Goal: Transaction & Acquisition: Obtain resource

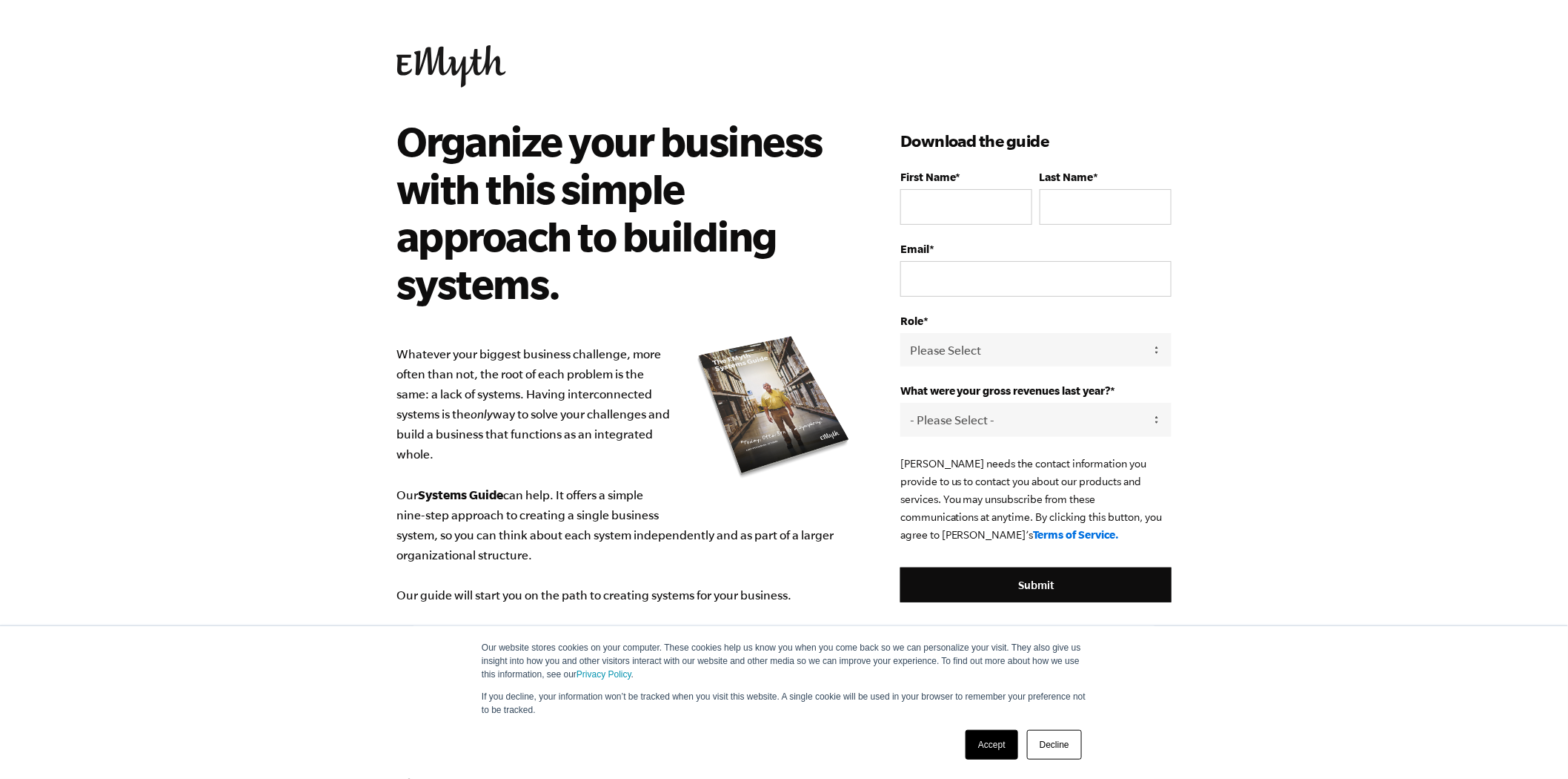
click at [994, 740] on link "Accept" at bounding box center [991, 745] width 53 height 30
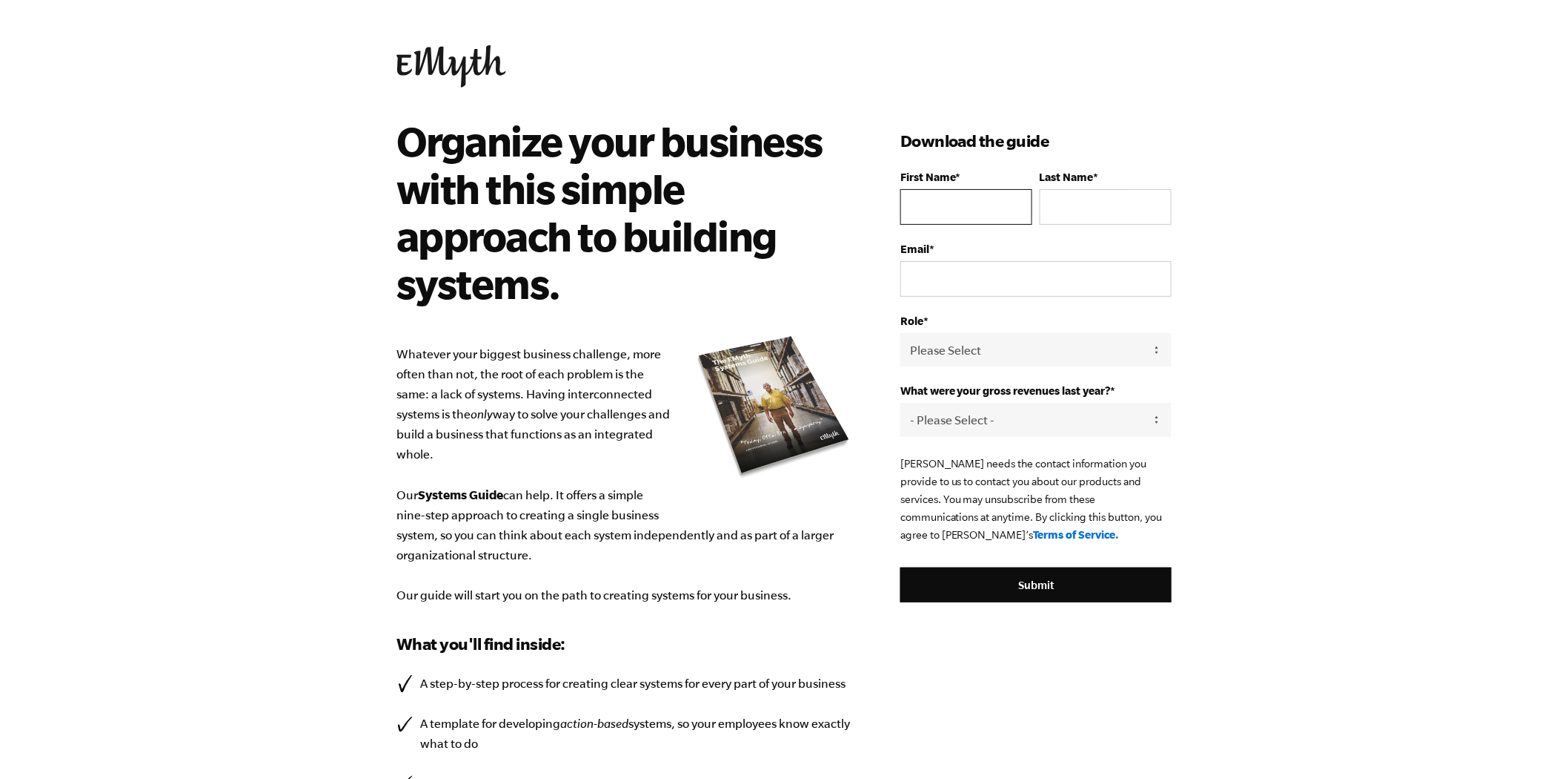
click at [974, 205] on input "First Name *" at bounding box center [966, 207] width 132 height 36
type input "Mara"
type input "English"
drag, startPoint x: 1095, startPoint y: 277, endPoint x: 954, endPoint y: 275, distance: 141.0
click at [954, 275] on input "[EMAIL_ADDRESS][DOMAIN_NAME]" at bounding box center [1035, 279] width 271 height 36
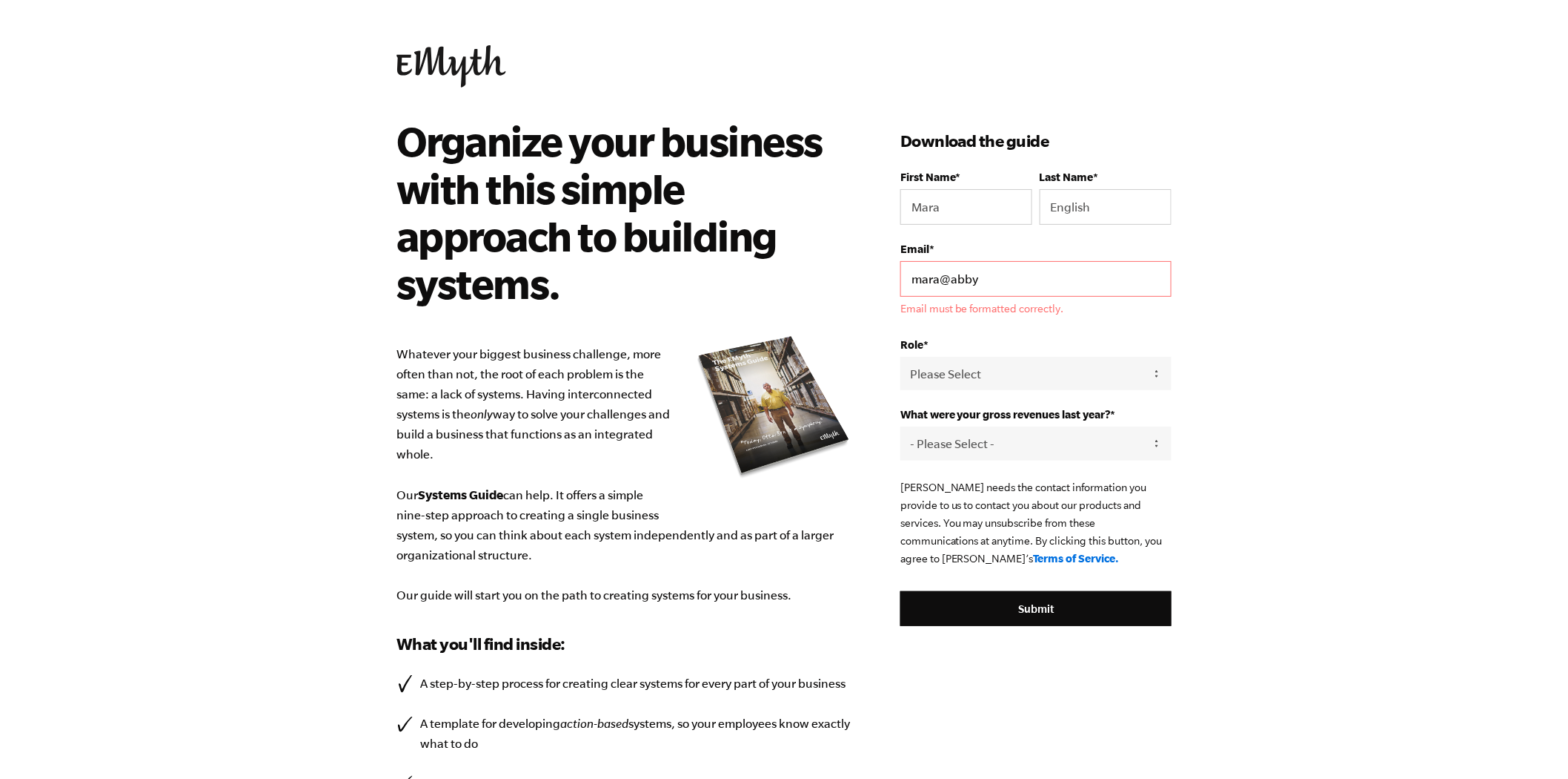
type input "[EMAIL_ADDRESS][DOMAIN_NAME]"
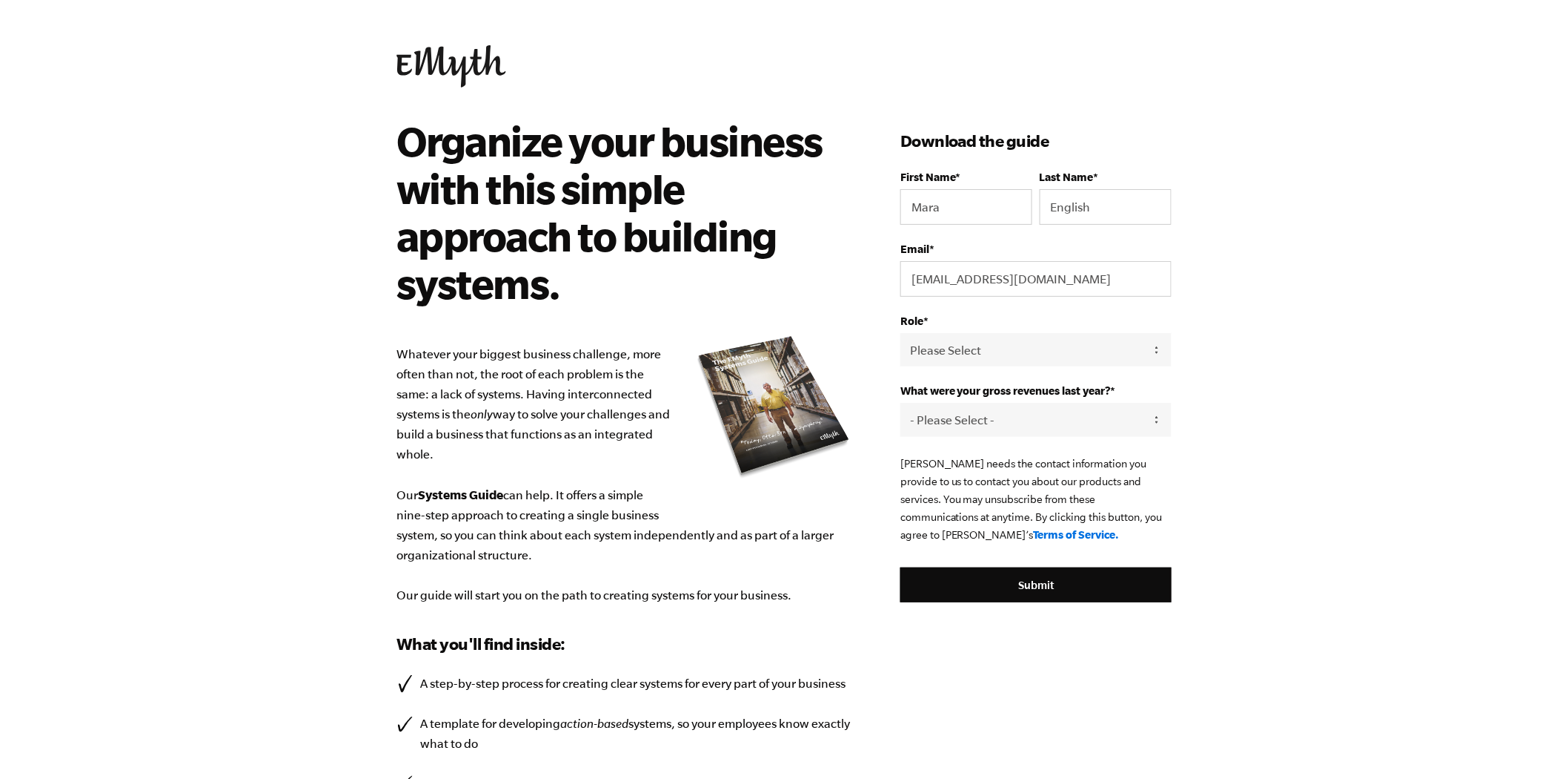
click at [1227, 308] on body "Our website stores cookies on your computer. These cookies help us know you whe…" at bounding box center [784, 389] width 1568 height 779
click at [1024, 349] on select "Please Select Owner Partner / Co-Owner Executive Employee / Other" at bounding box center [1035, 349] width 271 height 33
select select "Owner"
click at [900, 334] on select "Please Select Owner Partner / Co-Owner Executive Employee / Other" at bounding box center [1035, 349] width 271 height 33
click at [976, 421] on select "- Please Select - 0-75K 76-150K 151-275K 276-500K 501-750K 751-1M 1-2.5M 2.5-5M…" at bounding box center [1035, 419] width 271 height 33
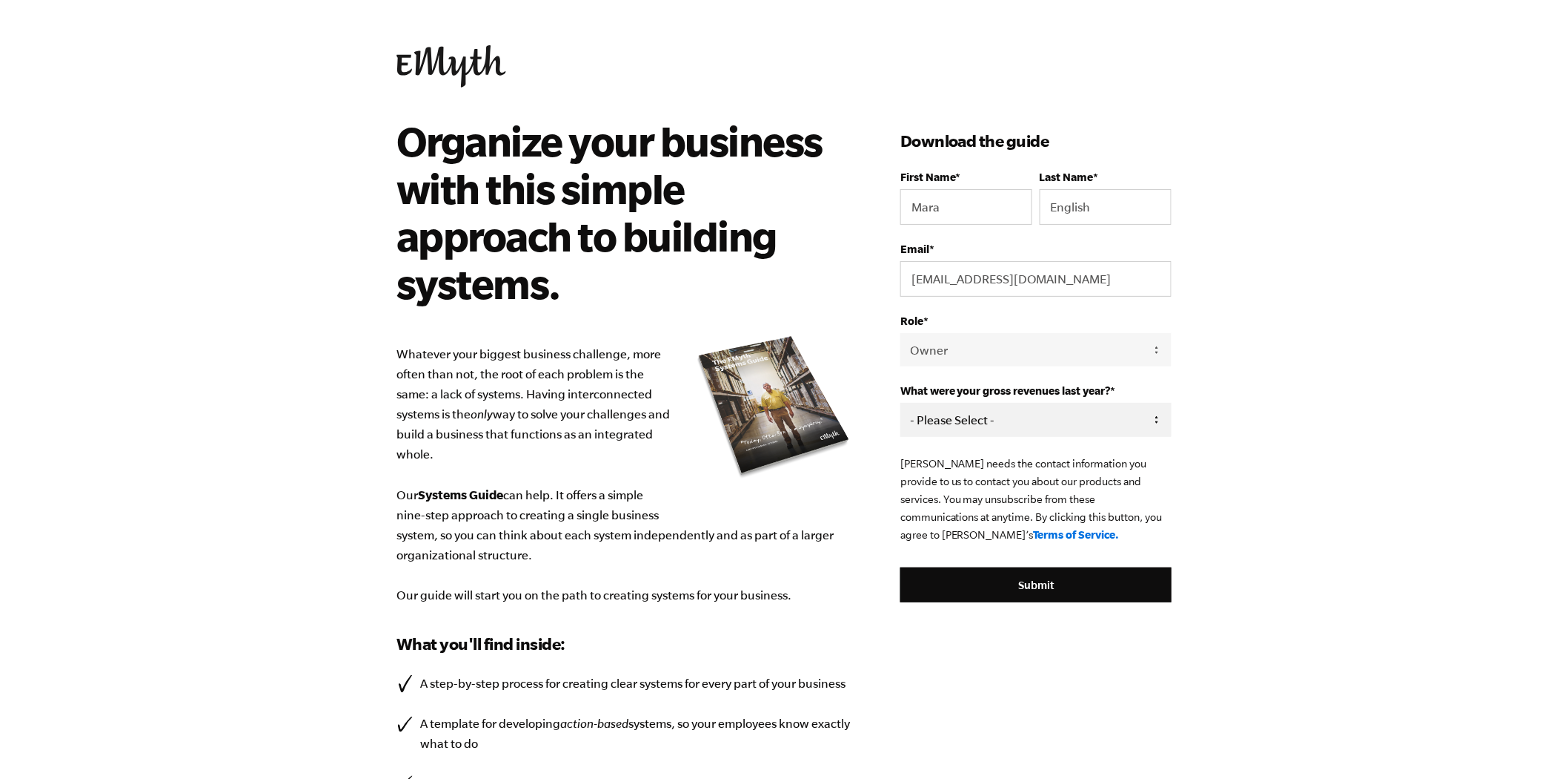
select select "751-1M"
click at [900, 404] on select "- Please Select - 0-75K 76-150K 151-275K 276-500K 501-750K 751-1M 1-2.5M 2.5-5M…" at bounding box center [1035, 419] width 271 height 33
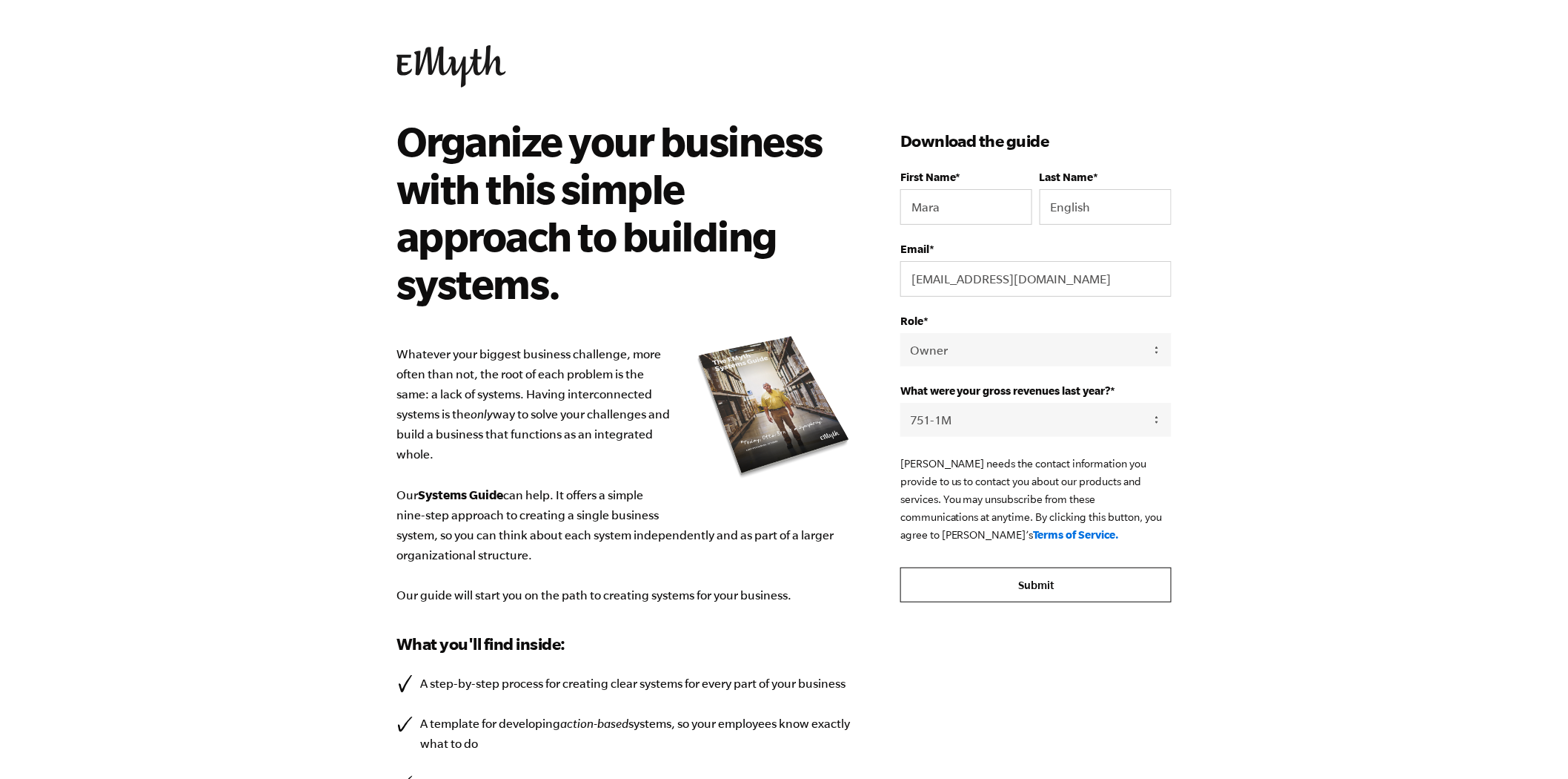
click at [1033, 586] on input "Submit" at bounding box center [1035, 585] width 271 height 36
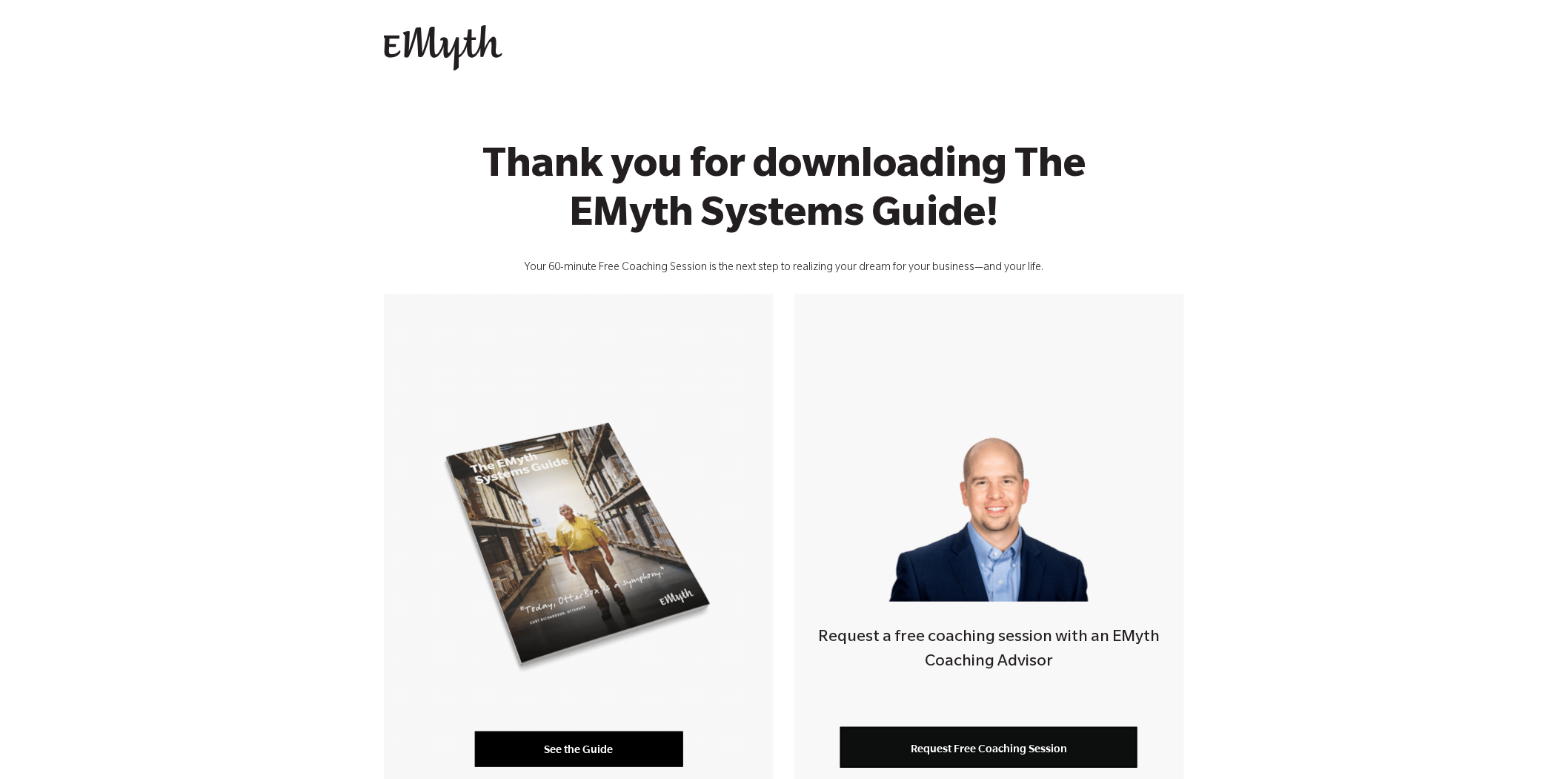
click at [579, 744] on link "See the Guide" at bounding box center [579, 749] width 208 height 36
